Goal: Task Accomplishment & Management: Manage account settings

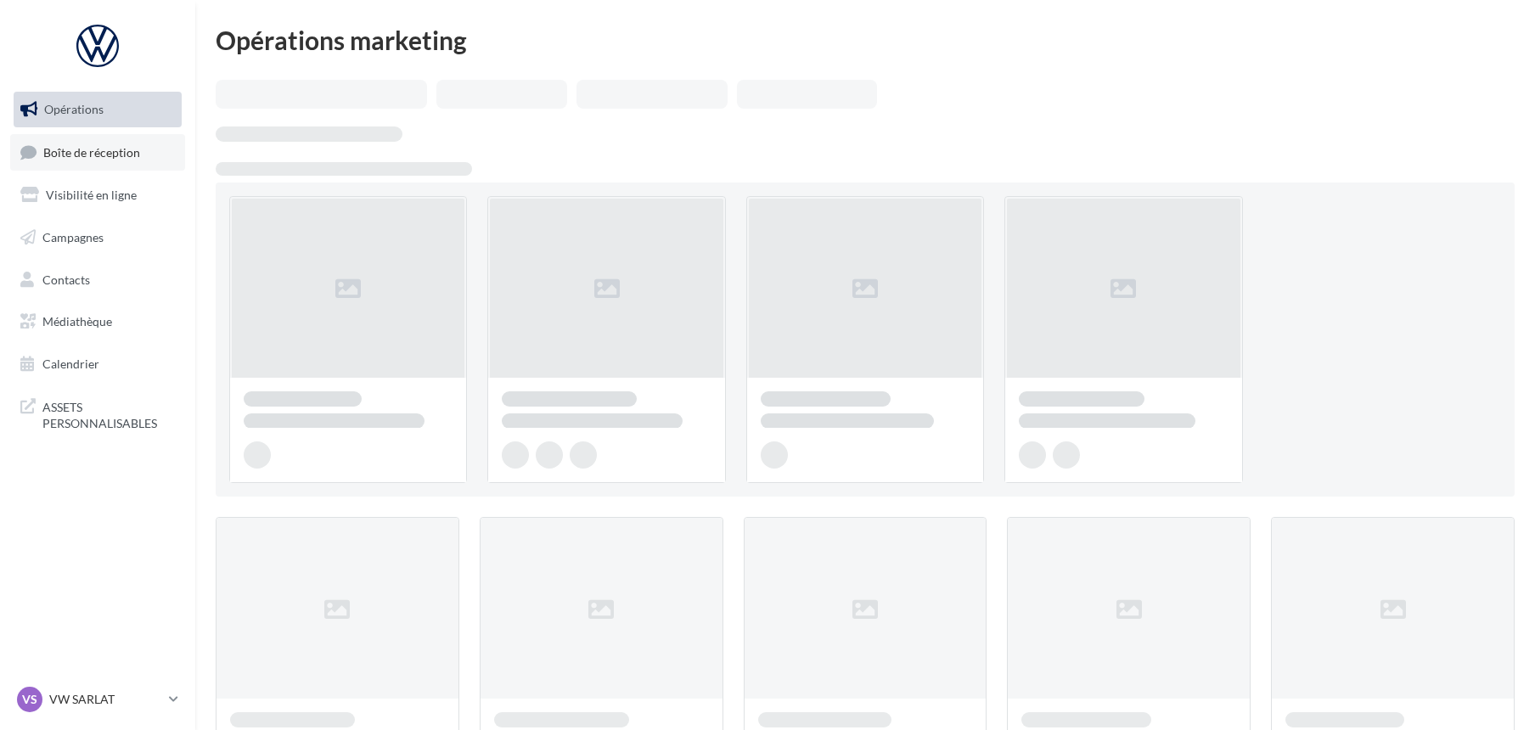
click at [51, 148] on span "Boîte de réception" at bounding box center [91, 151] width 97 height 14
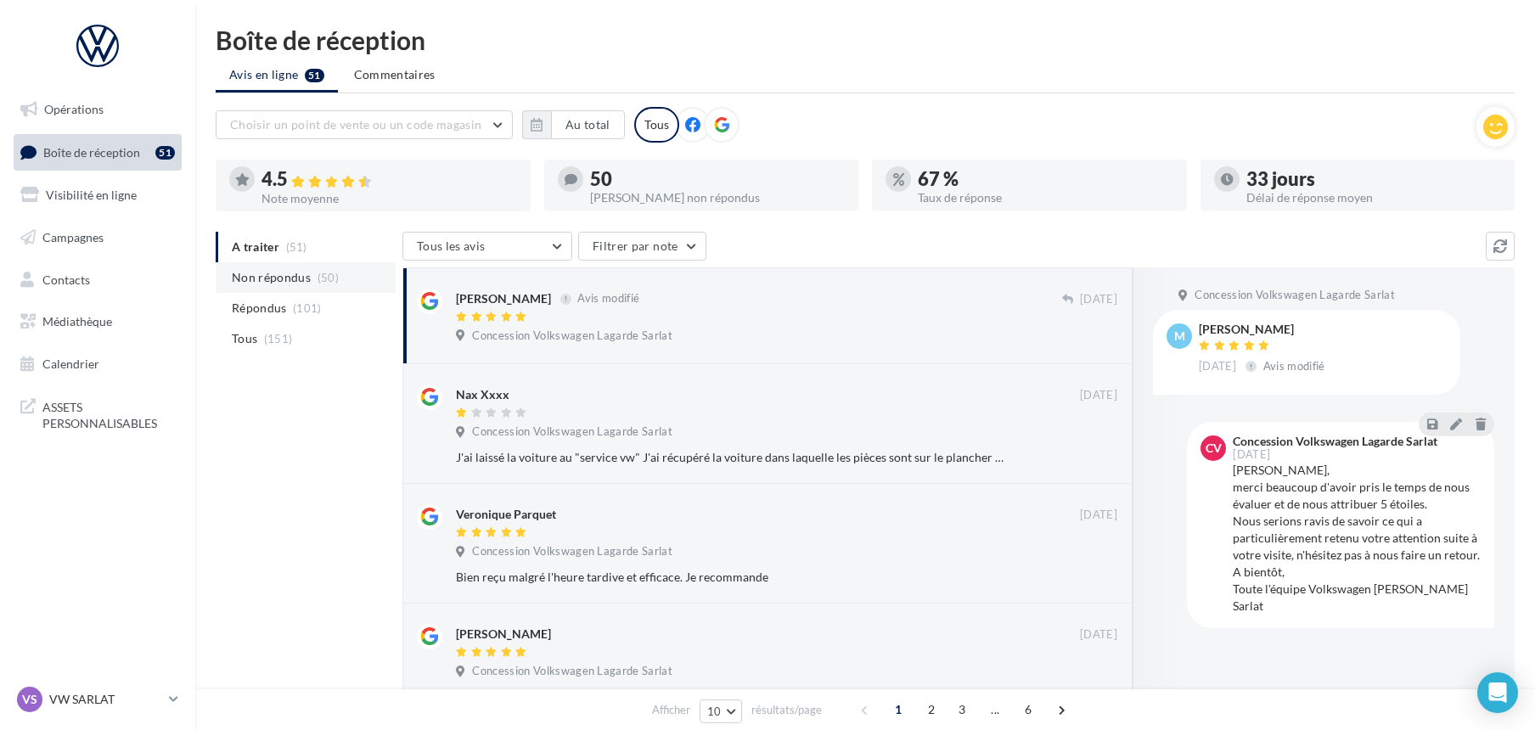
click at [277, 266] on li "Non répondus (50)" at bounding box center [306, 277] width 180 height 31
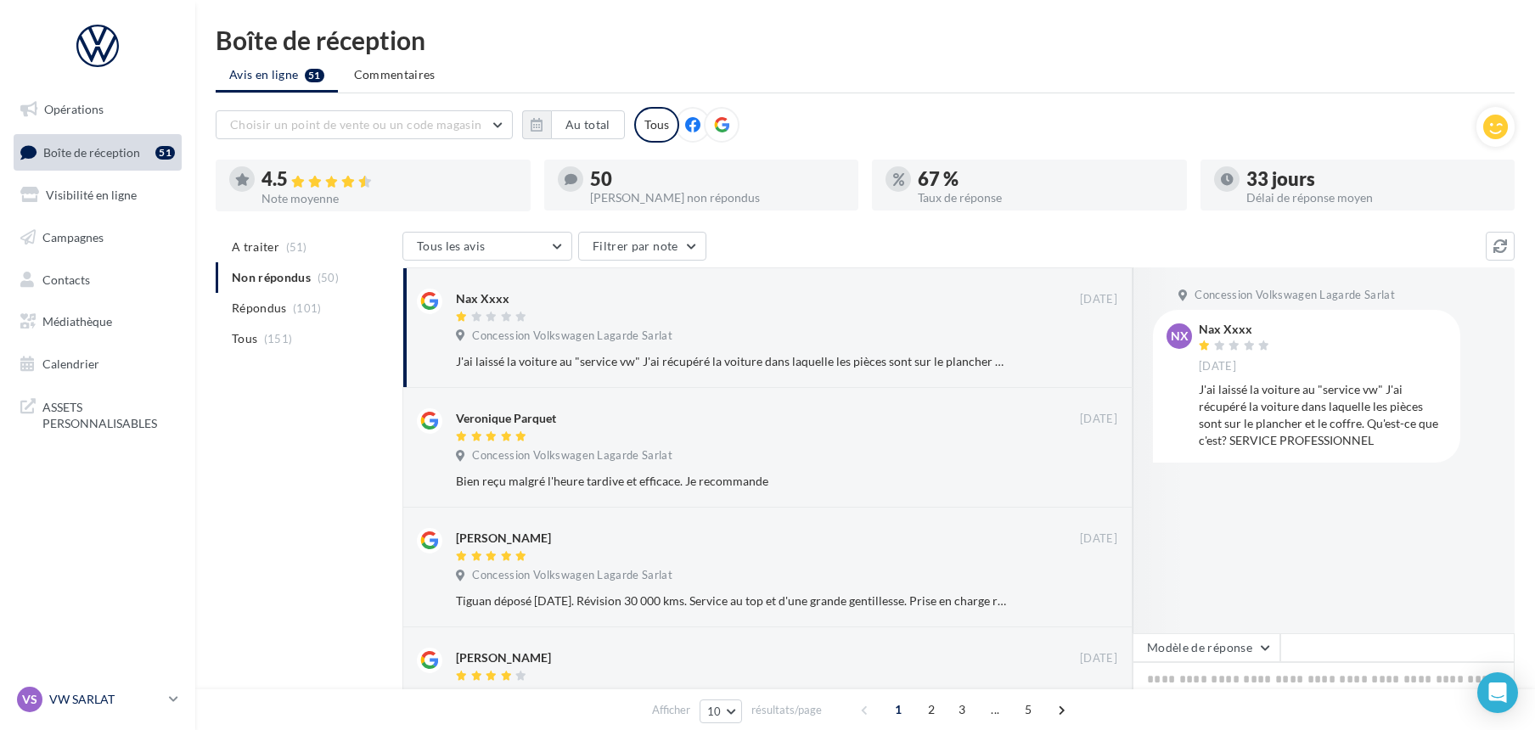
click at [110, 697] on p "VW SARLAT" at bounding box center [105, 699] width 113 height 17
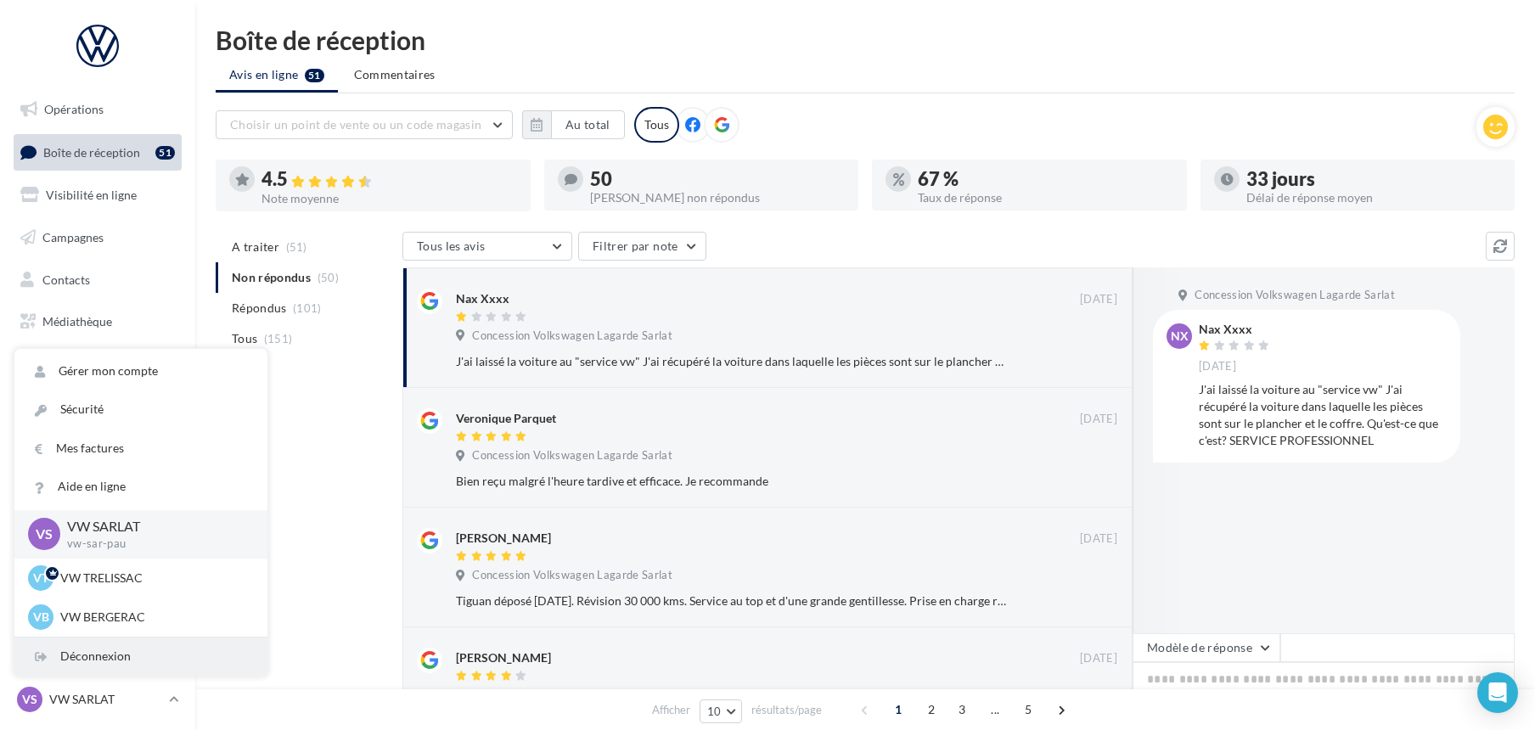
click at [97, 643] on div "Déconnexion" at bounding box center [140, 657] width 253 height 38
